Goal: Information Seeking & Learning: Learn about a topic

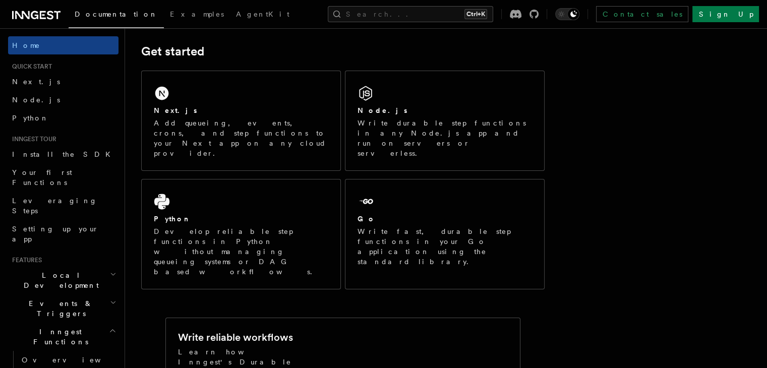
scroll to position [143, 0]
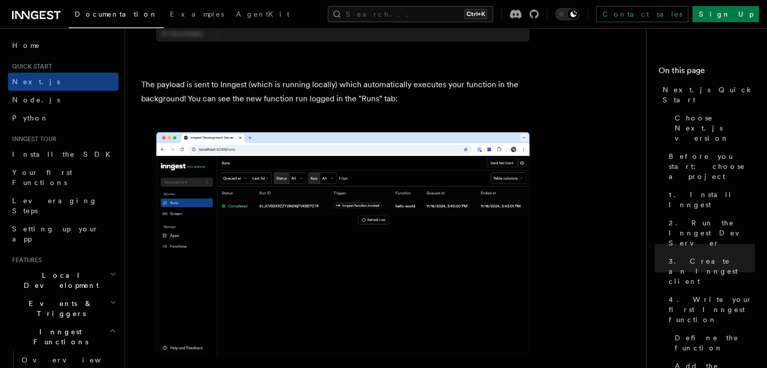
scroll to position [3458, 0]
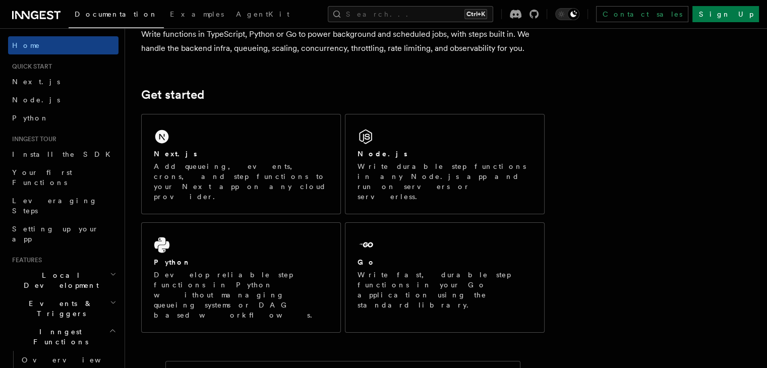
scroll to position [97, 0]
click at [40, 158] on span "Install the SDK" at bounding box center [64, 154] width 104 height 10
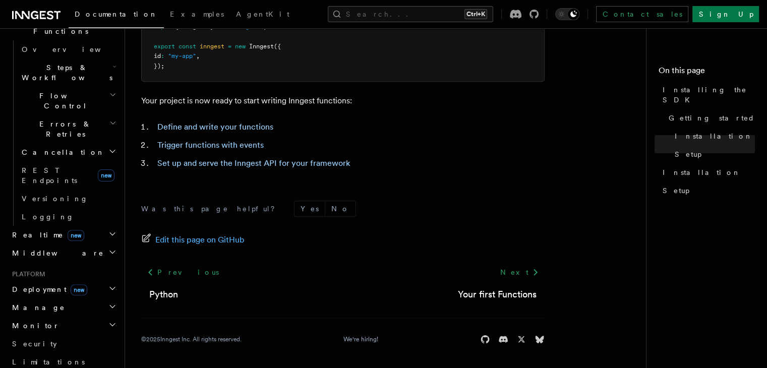
scroll to position [310, 0]
click at [50, 281] on h2 "Deployment new" at bounding box center [63, 290] width 110 height 18
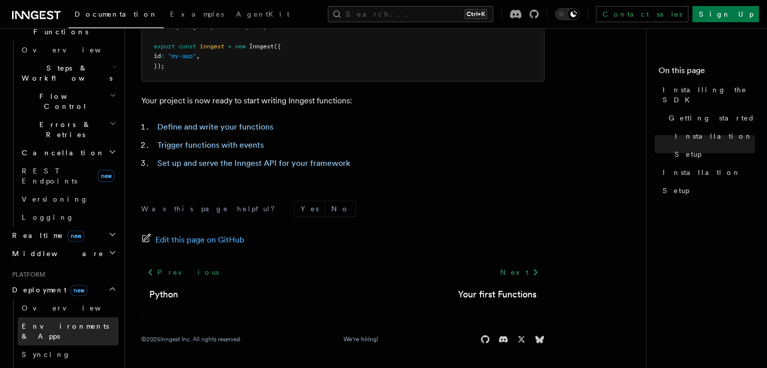
scroll to position [328, 0]
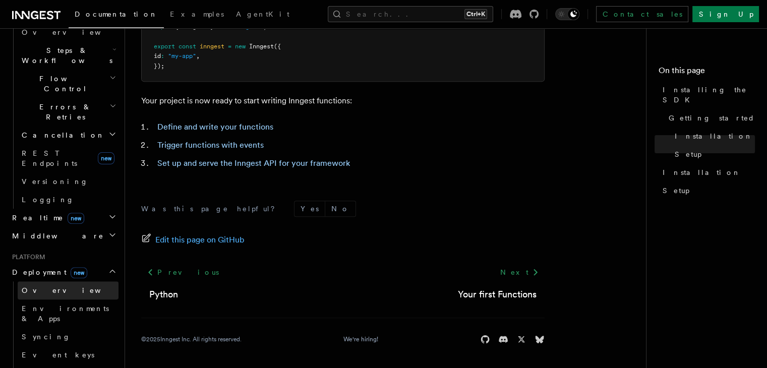
click at [45, 287] on span "Overview" at bounding box center [74, 291] width 104 height 8
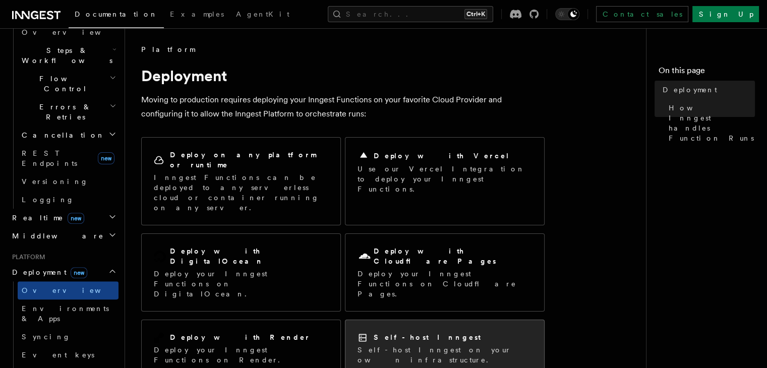
click at [379, 345] on p "Self-host Inngest on your own infrastructure." at bounding box center [445, 355] width 175 height 20
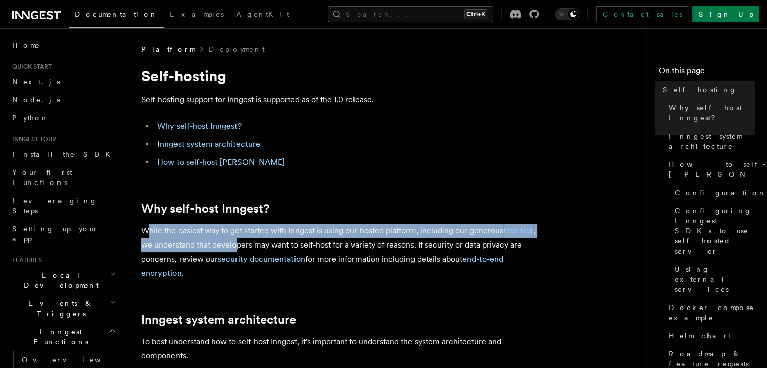
drag, startPoint x: 149, startPoint y: 236, endPoint x: 234, endPoint y: 244, distance: 85.1
click at [234, 244] on p "While the easiest way to get started with Inngest is using our hosted platform,…" at bounding box center [343, 252] width 404 height 56
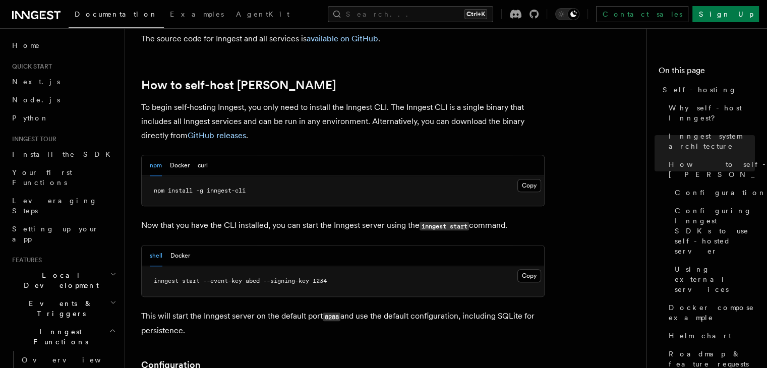
scroll to position [975, 0]
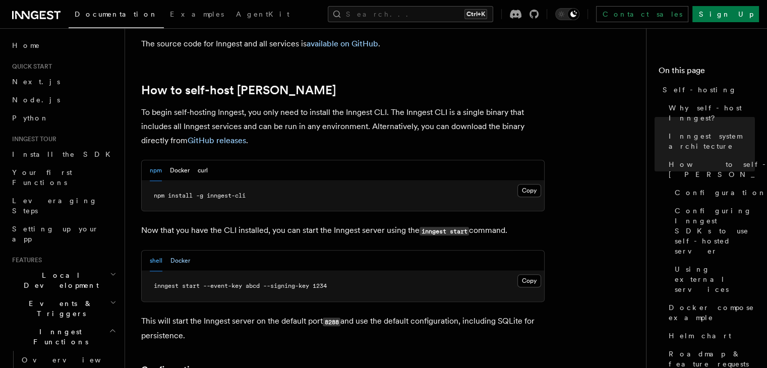
click at [179, 251] on button "Docker" at bounding box center [180, 261] width 20 height 21
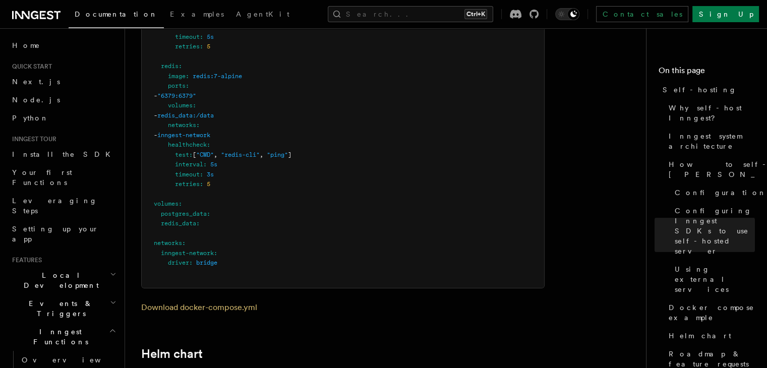
scroll to position [3162, 0]
click at [75, 295] on h2 "Events & Triggers" at bounding box center [63, 309] width 110 height 28
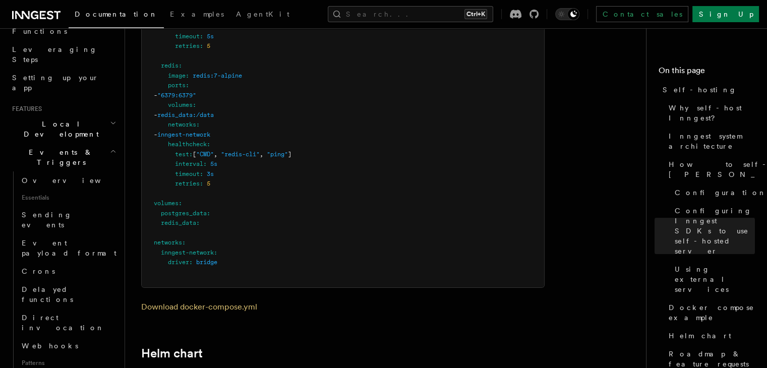
scroll to position [202, 0]
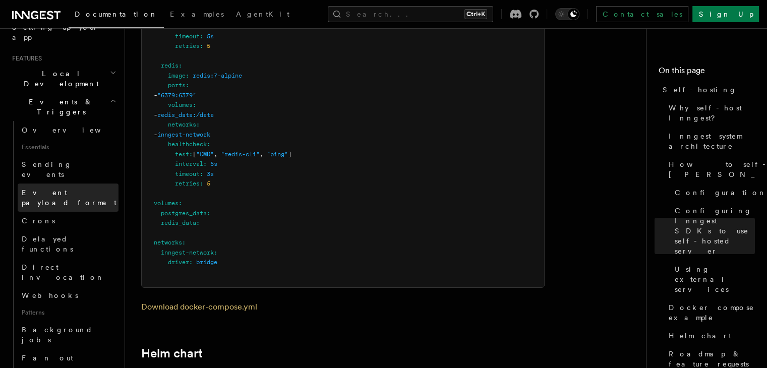
click at [35, 189] on span "Event payload format" at bounding box center [69, 198] width 95 height 18
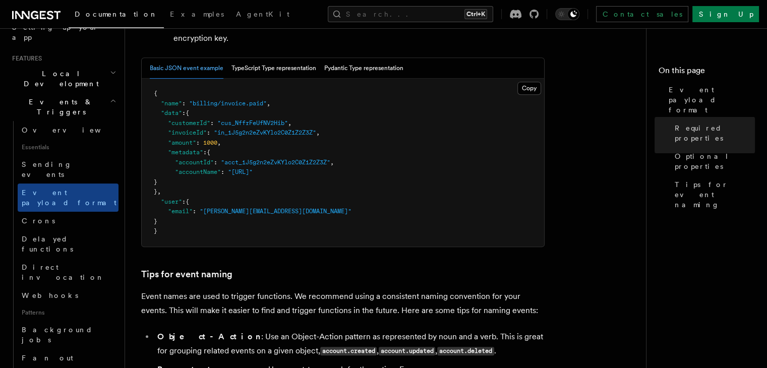
scroll to position [404, 0]
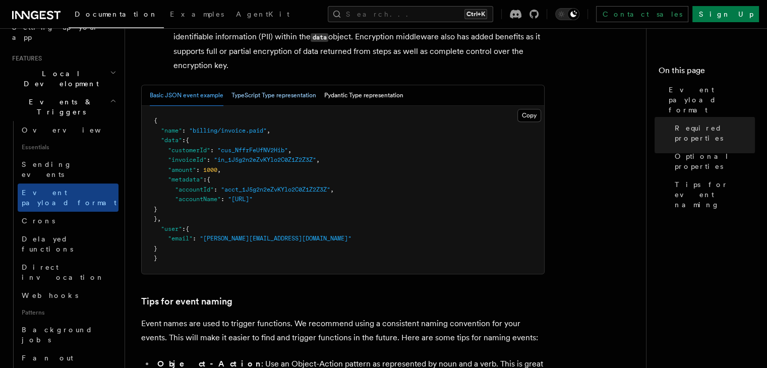
click at [259, 102] on button "TypeScript Type representation" at bounding box center [274, 95] width 85 height 21
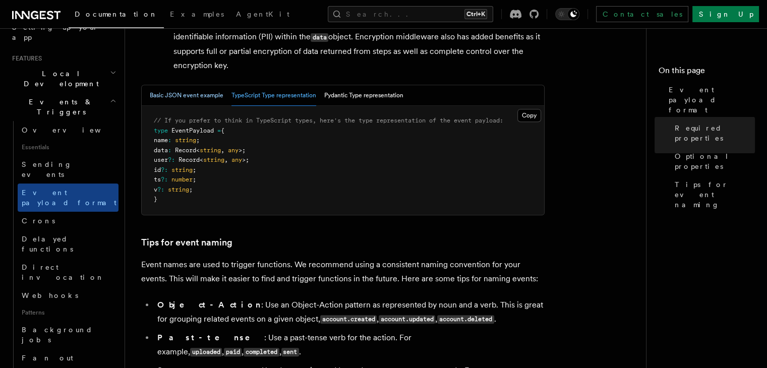
click at [214, 98] on button "Basic JSON event example" at bounding box center [187, 95] width 74 height 21
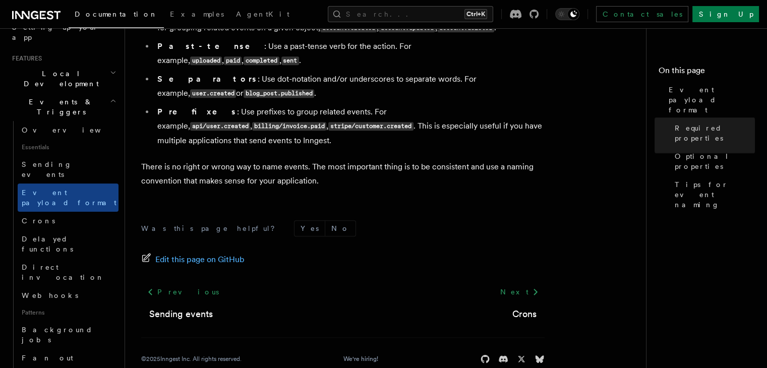
scroll to position [766, 0]
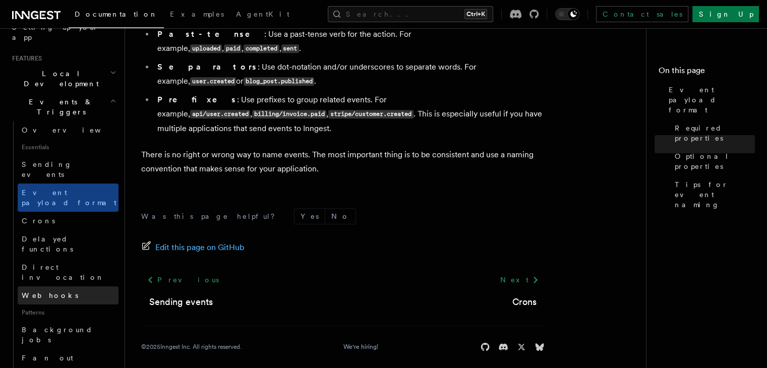
click at [38, 292] on span "Webhooks" at bounding box center [50, 296] width 56 height 8
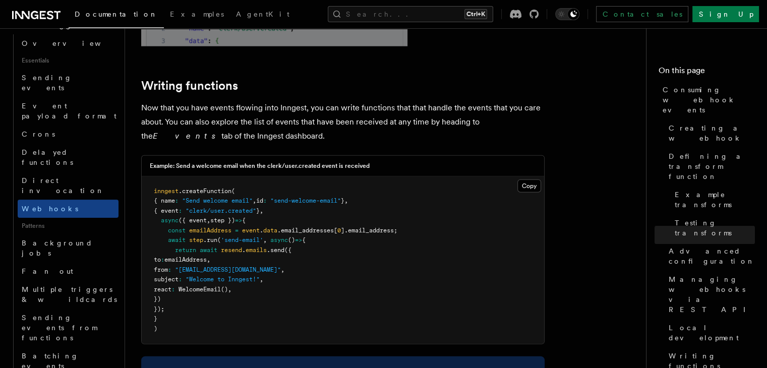
scroll to position [303, 0]
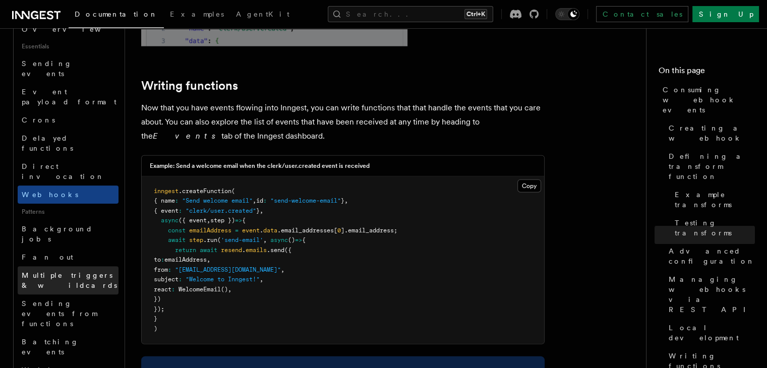
click at [49, 271] on span "Multiple triggers & wildcards" at bounding box center [69, 280] width 95 height 18
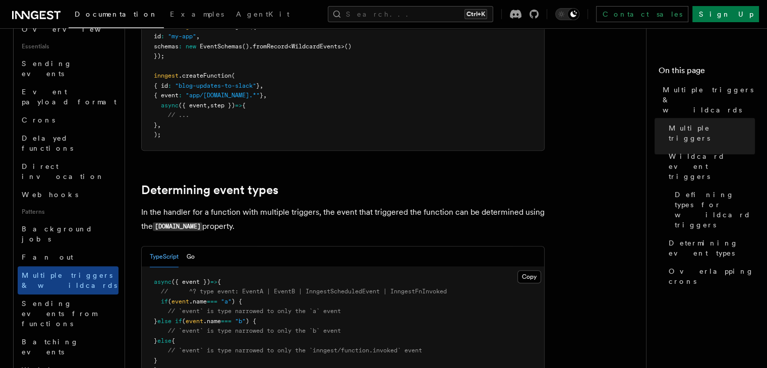
scroll to position [858, 0]
